Goal: Task Accomplishment & Management: Manage account settings

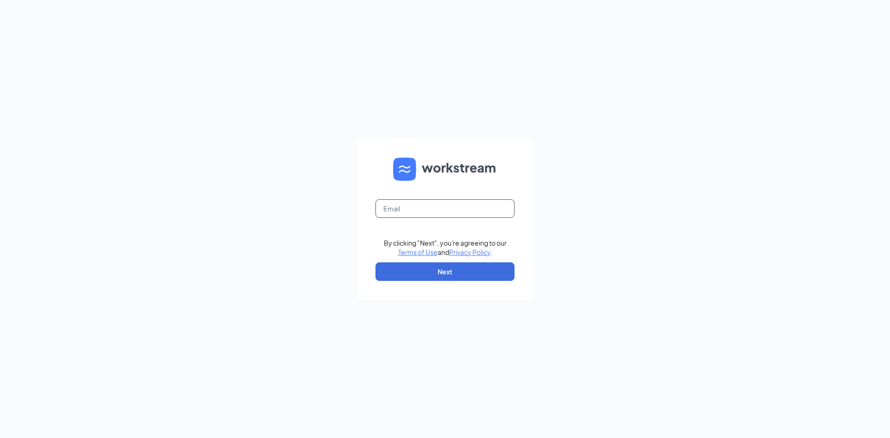
click at [414, 208] on input "text" at bounding box center [444, 208] width 139 height 19
type input "venice@mrtcompanies.com"
click at [445, 274] on button "Next" at bounding box center [444, 271] width 139 height 19
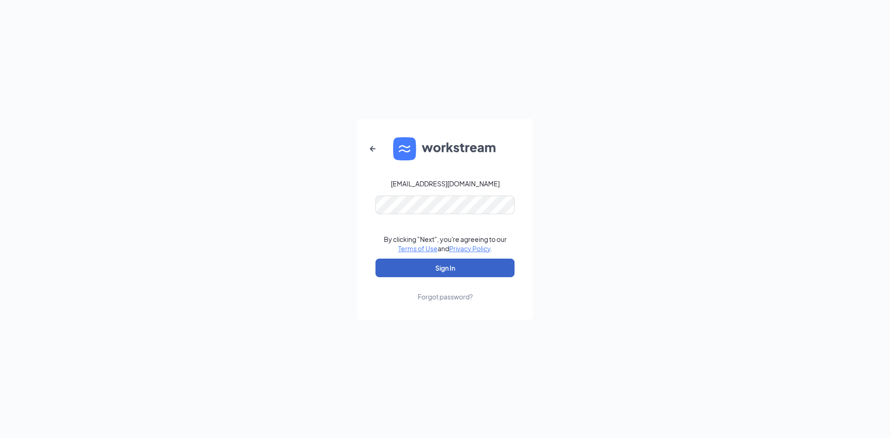
click at [443, 272] on button "Sign In" at bounding box center [444, 268] width 139 height 19
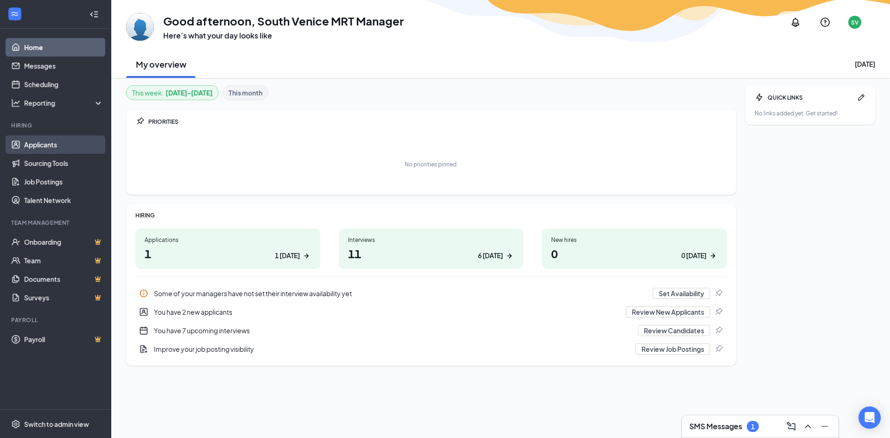
click at [39, 145] on link "Applicants" at bounding box center [63, 144] width 79 height 19
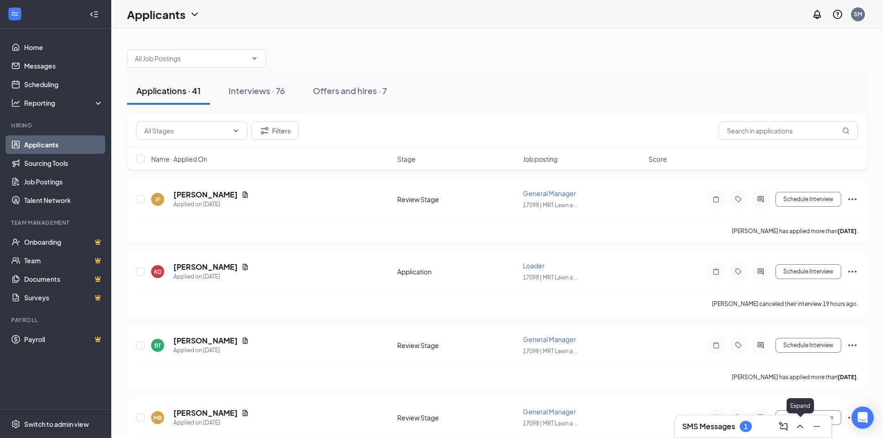
click at [797, 425] on icon "ChevronUp" at bounding box center [799, 426] width 11 height 11
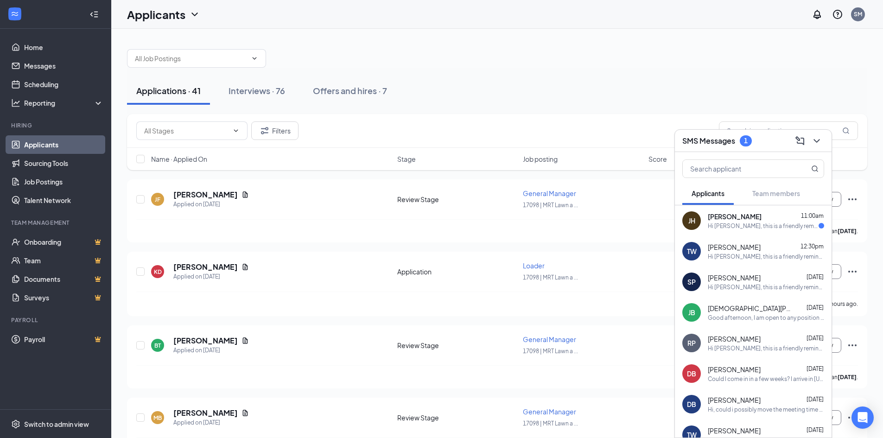
click at [733, 216] on span "James Hancock" at bounding box center [735, 216] width 54 height 9
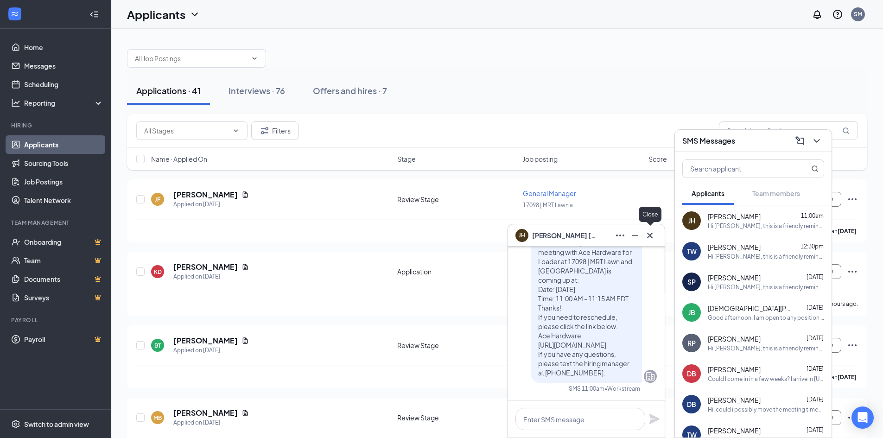
click at [650, 235] on icon "Cross" at bounding box center [650, 235] width 6 height 6
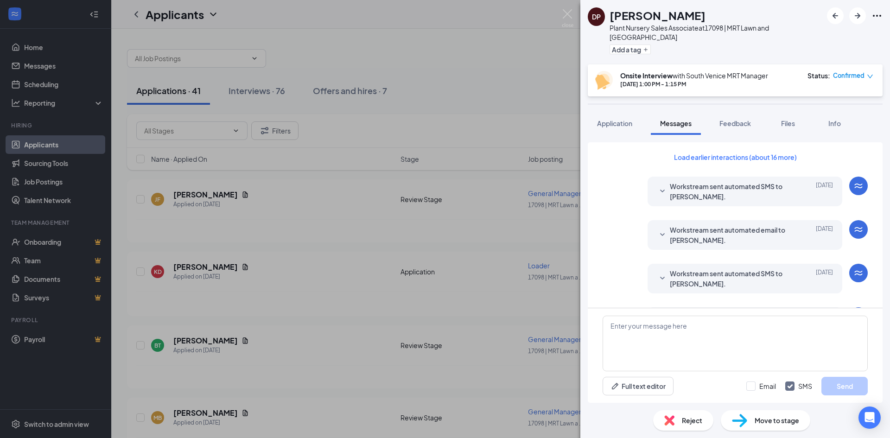
click at [692, 424] on span "Reject" at bounding box center [692, 420] width 20 height 10
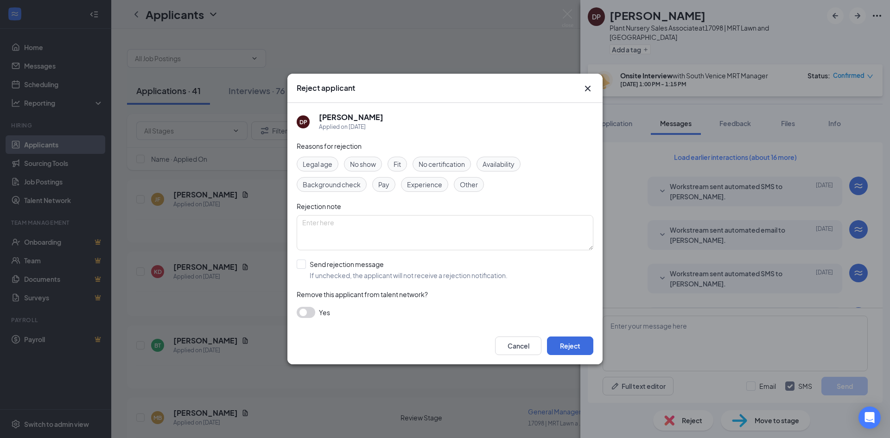
click at [374, 160] on span "No show" at bounding box center [363, 164] width 26 height 10
click at [312, 311] on button "button" at bounding box center [306, 312] width 19 height 11
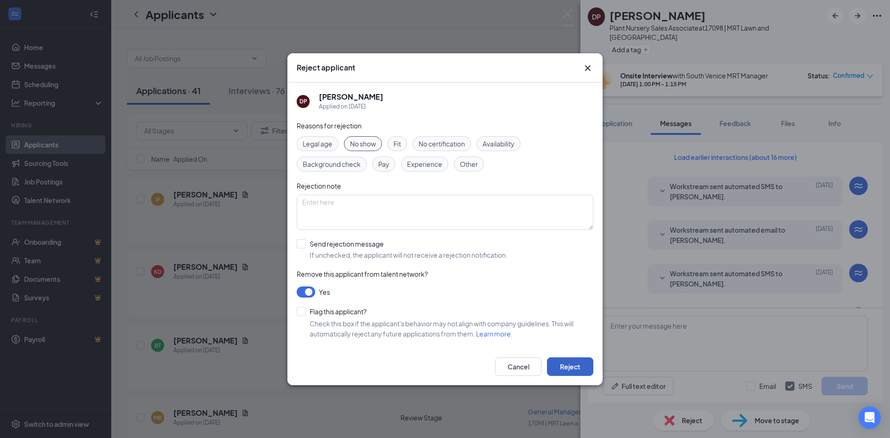
click at [569, 366] on button "Reject" at bounding box center [570, 366] width 46 height 19
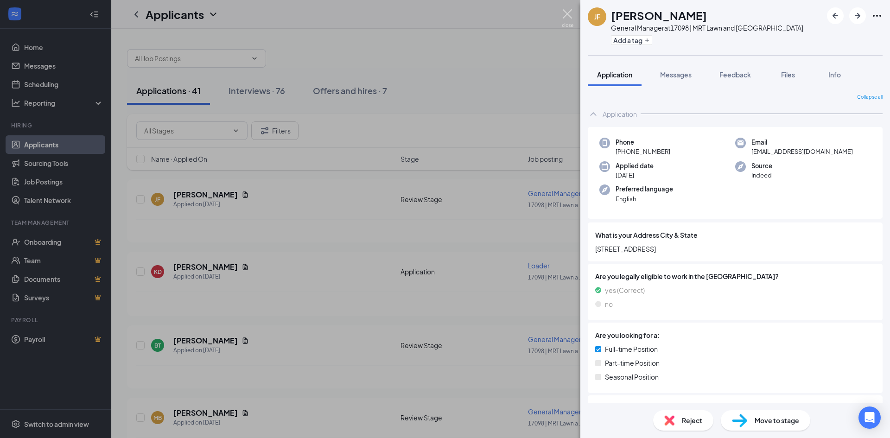
click at [569, 13] on img at bounding box center [568, 18] width 12 height 18
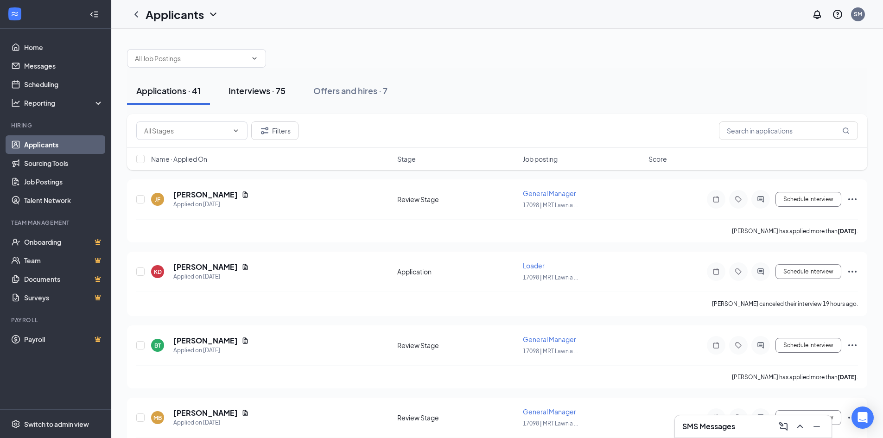
click at [270, 87] on div "Interviews · 75" at bounding box center [256, 91] width 57 height 12
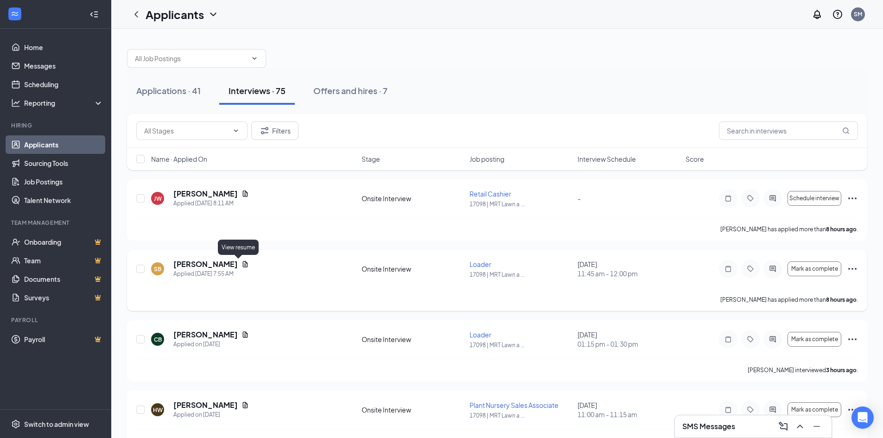
click at [243, 264] on icon "Document" at bounding box center [245, 264] width 5 height 6
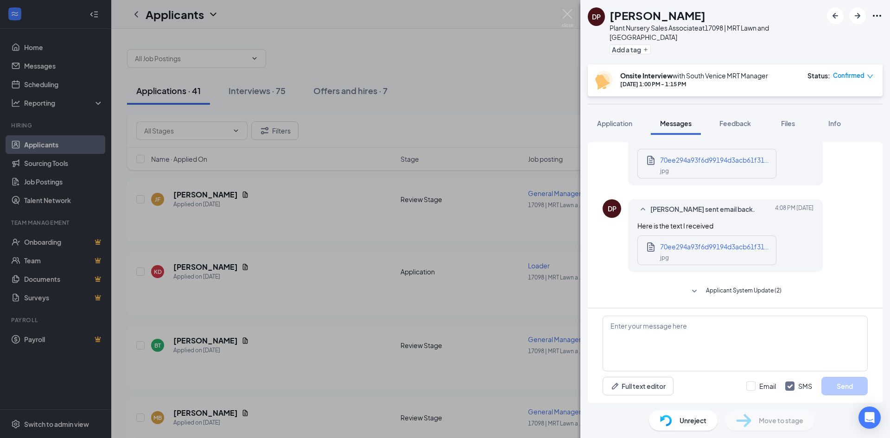
scroll to position [386, 0]
click at [622, 329] on textarea at bounding box center [734, 344] width 265 height 56
type textarea "T"
type textarea "Y"
click at [613, 330] on textarea at bounding box center [734, 344] width 265 height 56
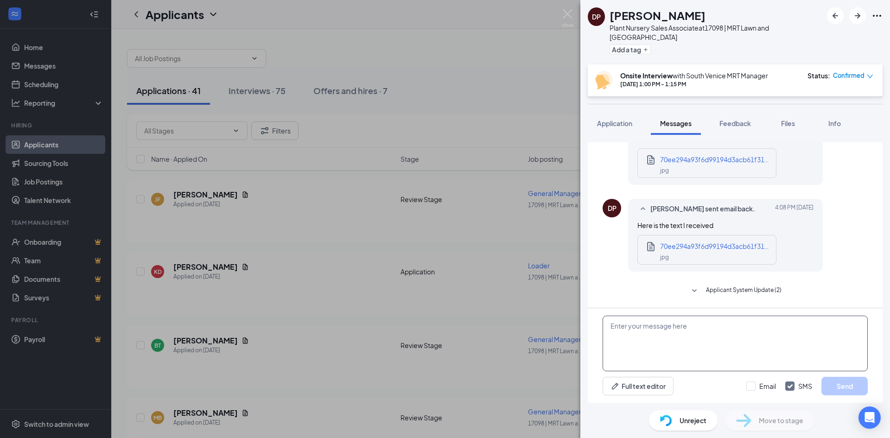
paste textarea "Dear , Thank you for your interest in the position at [GEOGRAPHIC_DATA]. After …"
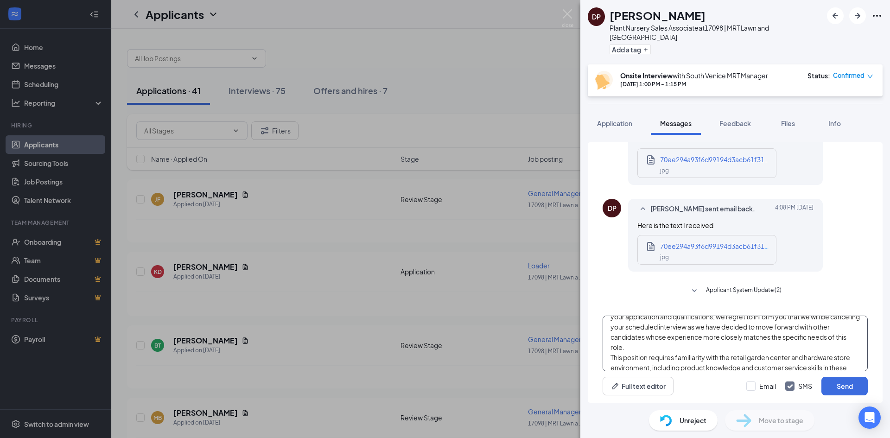
scroll to position [0, 0]
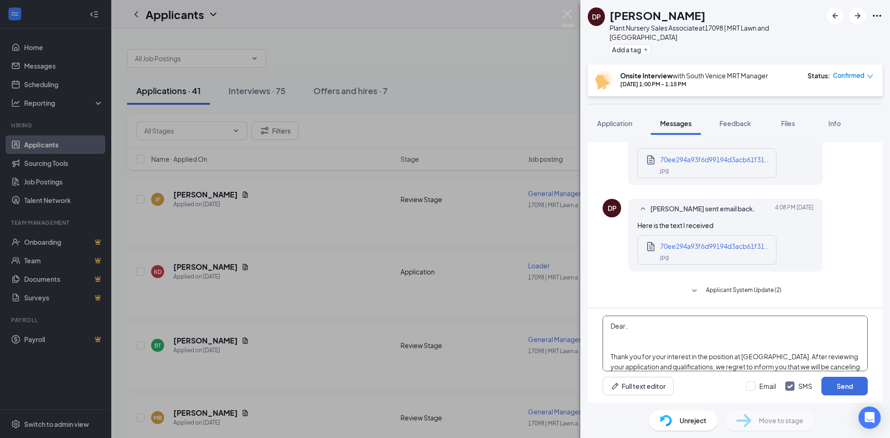
click at [630, 326] on textarea "Dear , Thank you for your interest in the position at [GEOGRAPHIC_DATA]. After …" at bounding box center [734, 344] width 265 height 56
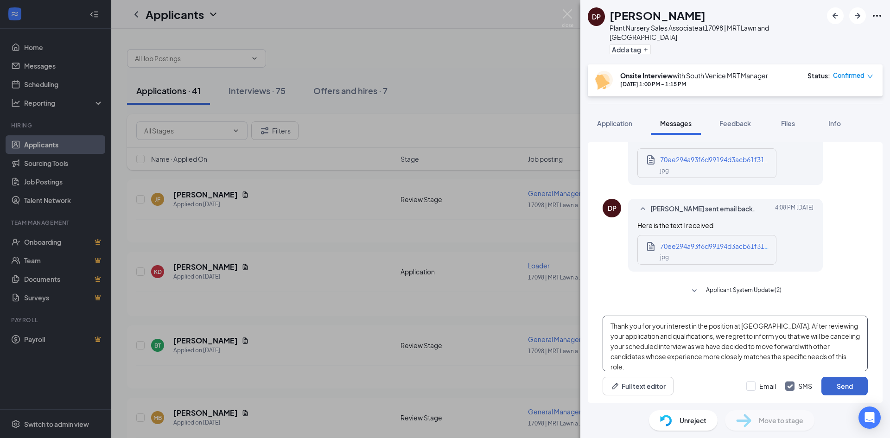
type textarea "Thank you for your interest in the position at [GEOGRAPHIC_DATA]. After reviewi…"
click at [845, 380] on button "Send" at bounding box center [844, 386] width 46 height 19
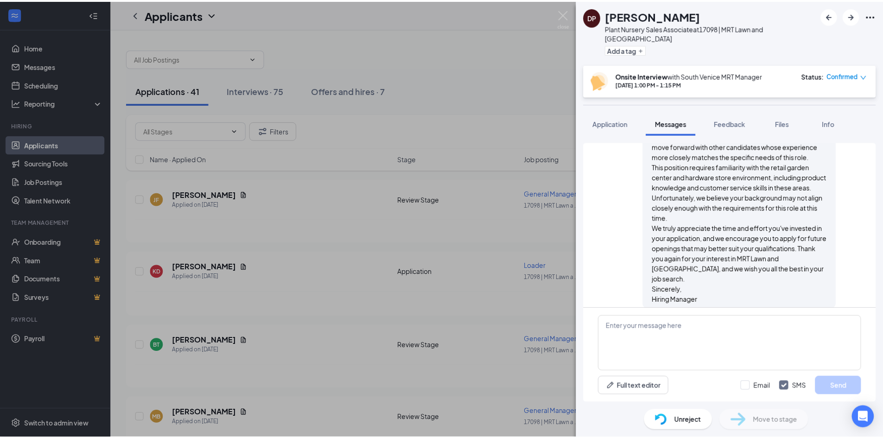
scroll to position [628, 0]
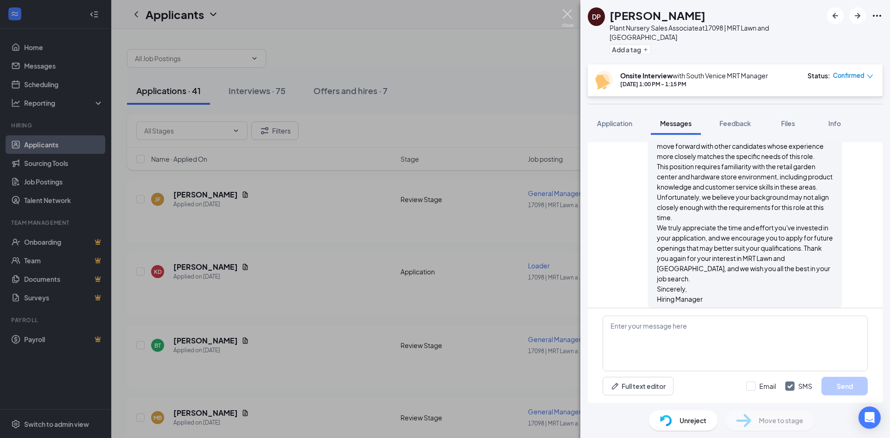
click at [567, 11] on img at bounding box center [568, 18] width 12 height 18
